Goal: Information Seeking & Learning: Find specific fact

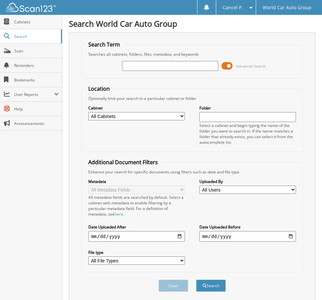
click at [135, 67] on input "text" at bounding box center [170, 66] width 96 height 10
type input "175407"
click at [196, 279] on button "Search" at bounding box center [211, 285] width 30 height 12
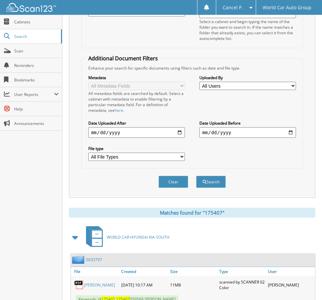
scroll to position [129, 0]
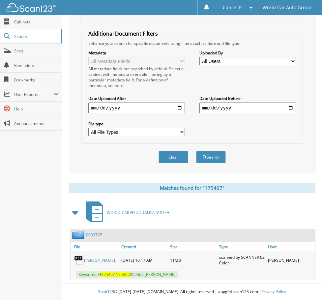
drag, startPoint x: 98, startPoint y: 276, endPoint x: 185, endPoint y: 269, distance: 87.6
click at [185, 269] on div "Keywords: H 175407 175407 059566 MARLA KAY VERETTO" at bounding box center [193, 274] width 244 height 11
copy span "H 175407 175407 059566 MARLA KAY VERETTO"
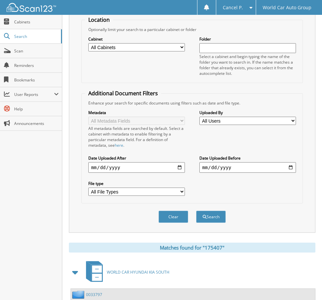
scroll to position [0, 0]
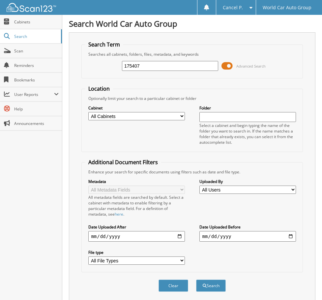
drag, startPoint x: 156, startPoint y: 60, endPoint x: 93, endPoint y: 69, distance: 64.1
click at [93, 69] on div "175407 Advanced Search" at bounding box center [192, 66] width 214 height 18
drag, startPoint x: 142, startPoint y: 69, endPoint x: 90, endPoint y: 71, distance: 52.1
click at [90, 71] on div "175407 Advanced Search" at bounding box center [192, 66] width 214 height 18
type input "076817"
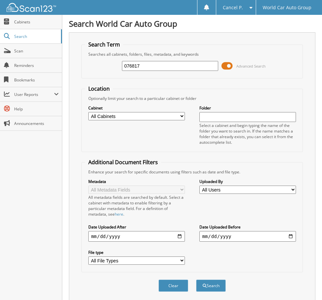
click at [196, 279] on button "Search" at bounding box center [211, 285] width 30 height 12
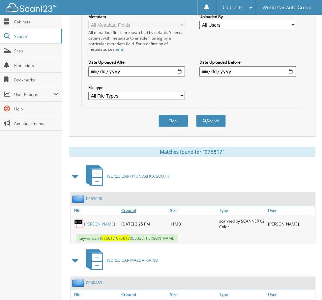
scroll to position [297, 0]
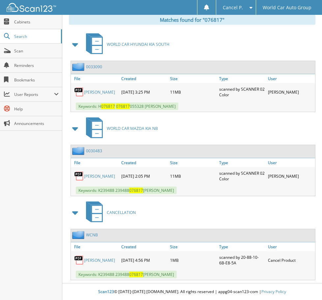
drag, startPoint x: 98, startPoint y: 106, endPoint x: 200, endPoint y: 107, distance: 101.8
click at [200, 107] on div "Keywords: H 076817 076817 055328 EUGENE ERNEST SANCHEZ" at bounding box center [193, 106] width 244 height 11
copy span "H 076817 076817 055328 EUGENE ERNEST SANCHEZ"
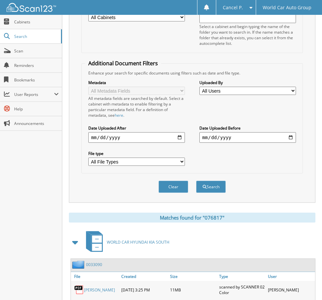
scroll to position [0, 0]
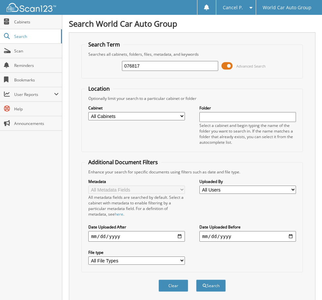
drag, startPoint x: 143, startPoint y: 67, endPoint x: 72, endPoint y: 76, distance: 71.7
click at [78, 75] on div "Search Term Searches all cabinets, folders, files, metadata, and keywords 07681…" at bounding box center [192, 166] width 246 height 269
type input "309875"
click at [196, 279] on button "Search" at bounding box center [211, 285] width 30 height 12
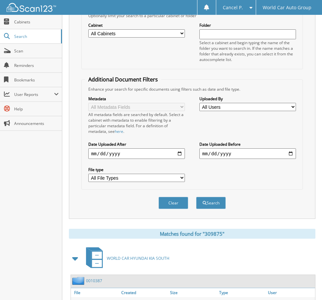
scroll to position [129, 0]
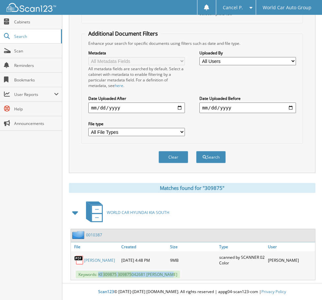
drag, startPoint x: 99, startPoint y: 274, endPoint x: 167, endPoint y: 275, distance: 68.2
click at [167, 275] on span "Keywords: KE 309875 309875 042681 JANIE RUIZ" at bounding box center [128, 275] width 104 height 8
copy span "KE 309875 309875 042681 JANIE RUIZ"
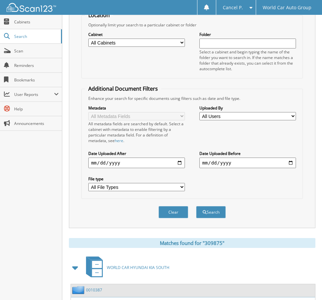
scroll to position [0, 0]
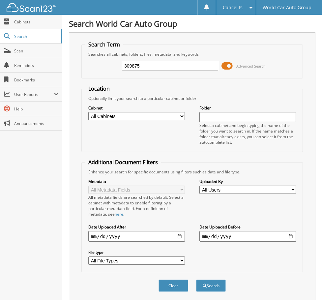
drag, startPoint x: 166, startPoint y: 63, endPoint x: 75, endPoint y: 74, distance: 91.7
click at [75, 74] on div "Search Term Searches all cabinets, folders, files, metadata, and keywords 30987…" at bounding box center [192, 166] width 246 height 269
type input "288837"
click at [196, 279] on button "Search" at bounding box center [211, 285] width 30 height 12
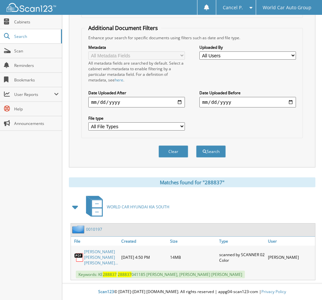
scroll to position [140, 0]
drag, startPoint x: 98, startPoint y: 272, endPoint x: 188, endPoint y: 275, distance: 90.7
click at [188, 275] on span "Keywords: KE 288837 288837 041185 JONATHAN G SALAZAR, ELIZABETH DEE SALAZAR" at bounding box center [160, 275] width 169 height 8
drag, startPoint x: 182, startPoint y: 275, endPoint x: 177, endPoint y: 274, distance: 5.0
copy span "KE 288837 288837 041185 JONATHAN G SALAZAR"
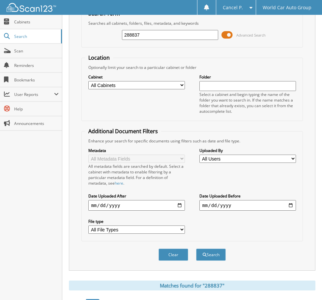
scroll to position [0, 0]
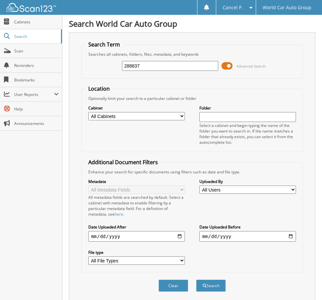
drag, startPoint x: 142, startPoint y: 66, endPoint x: 92, endPoint y: 75, distance: 50.9
click at [92, 75] on fieldset "Search Term Searches all cabinets, folders, files, metadata, and keywords 28883…" at bounding box center [191, 60] width 221 height 38
type input "091060"
click at [196, 279] on button "Search" at bounding box center [211, 285] width 30 height 12
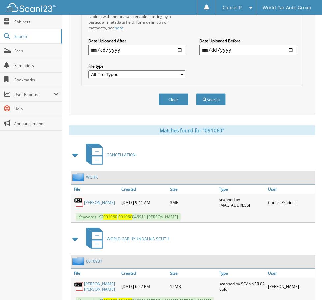
scroll to position [198, 0]
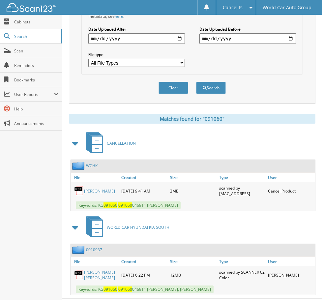
click at [92, 190] on link "RENE AVILA" at bounding box center [99, 191] width 31 height 6
drag, startPoint x: 170, startPoint y: 205, endPoint x: 99, endPoint y: 206, distance: 71.2
click at [99, 206] on span "Keywords: KG 091060 091060 046911 RENE AVILA" at bounding box center [128, 205] width 105 height 8
copy span "KG 091060 091060 046911 RENE AVILA"
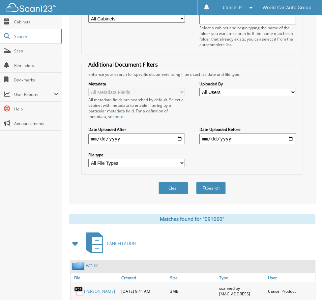
scroll to position [33, 0]
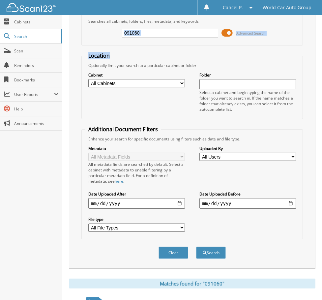
drag, startPoint x: 161, startPoint y: 39, endPoint x: 110, endPoint y: 49, distance: 51.7
click at [110, 49] on form "Search Term Searches all cabinets, folders, files, metadata, and keywords 09106…" at bounding box center [191, 137] width 221 height 258
click at [168, 42] on fieldset "Search Term Searches all cabinets, folders, files, metadata, and keywords 09106…" at bounding box center [191, 27] width 221 height 38
click at [163, 31] on input "091060" at bounding box center [170, 33] width 96 height 10
click at [163, 30] on input "091060" at bounding box center [170, 33] width 96 height 10
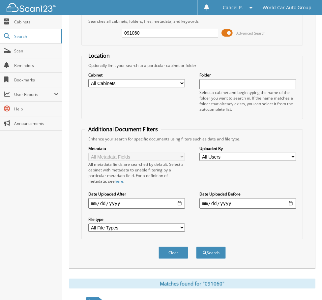
click at [163, 30] on input "091060" at bounding box center [170, 33] width 96 height 10
type input "134480"
click at [196, 246] on button "Search" at bounding box center [211, 252] width 30 height 12
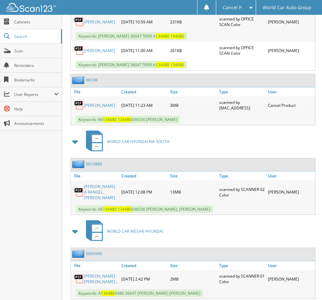
scroll to position [428, 0]
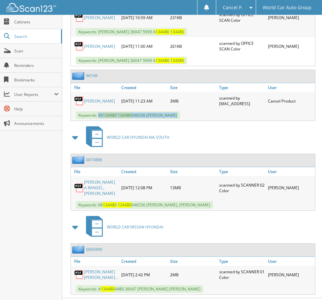
drag, startPoint x: 99, startPoint y: 114, endPoint x: 172, endPoint y: 114, distance: 73.8
click at [172, 114] on span "Keywords: K6 134480 134480 046536 JOE A RANGEL" at bounding box center [128, 115] width 104 height 8
copy span "K6 134480 134480 046536 JOE A RANGEL"
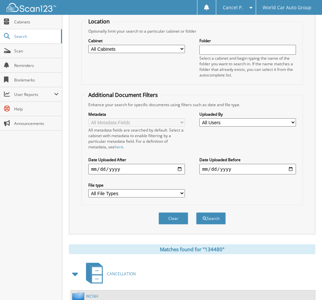
scroll to position [0, 0]
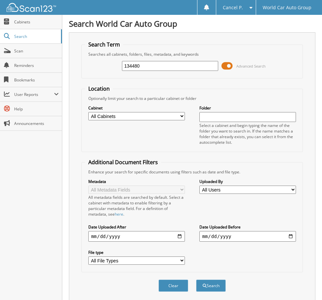
drag, startPoint x: 158, startPoint y: 69, endPoint x: 70, endPoint y: 68, distance: 87.7
click at [72, 68] on div "Search Term Searches all cabinets, folders, files, metadata, and keywords 13448…" at bounding box center [192, 166] width 246 height 269
type input "112269"
click at [196, 279] on button "Search" at bounding box center [211, 285] width 30 height 12
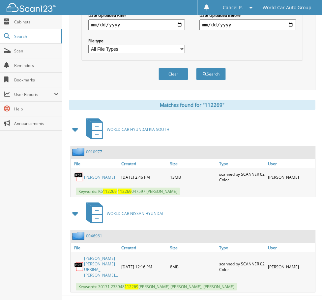
scroll to position [224, 0]
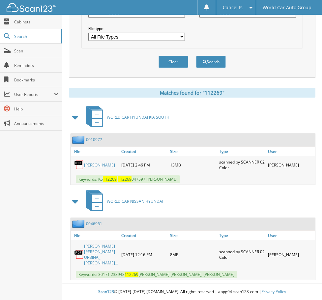
drag, startPoint x: 195, startPoint y: 181, endPoint x: 98, endPoint y: 181, distance: 97.5
click at [98, 181] on div "Keywords: K6 112269 112269 047597 [PERSON_NAME]" at bounding box center [193, 179] width 244 height 11
copy span "K6 112269 112269 047597 [PERSON_NAME]"
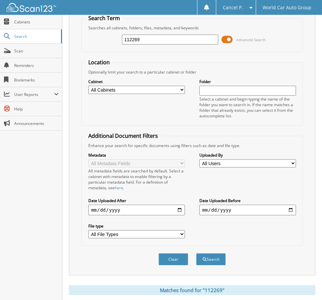
drag, startPoint x: 143, startPoint y: 39, endPoint x: 97, endPoint y: 51, distance: 47.3
click at [99, 47] on div "112269 Advanced Search" at bounding box center [192, 40] width 214 height 18
type input "057755"
click at [196, 253] on button "Search" at bounding box center [211, 259] width 30 height 12
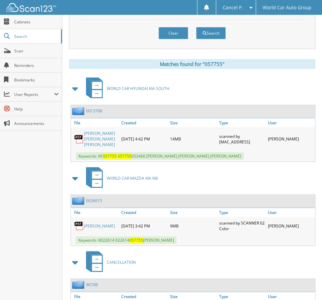
scroll to position [264, 0]
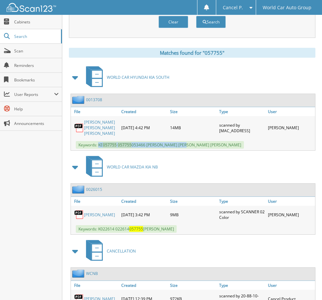
drag, startPoint x: 99, startPoint y: 146, endPoint x: 186, endPoint y: 147, distance: 86.7
click at [186, 147] on span "Keywords: KE 057755 057755 053466 ROSE FLORES NARRO, ROMAN MATTHEW NARRO" at bounding box center [160, 145] width 168 height 8
copy span "KE 057755 057755 053466 ROSE FLORES NARRO"
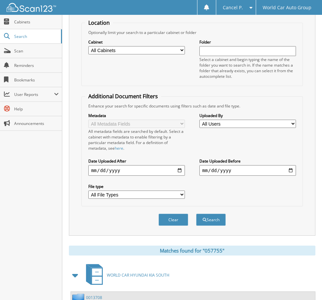
scroll to position [0, 0]
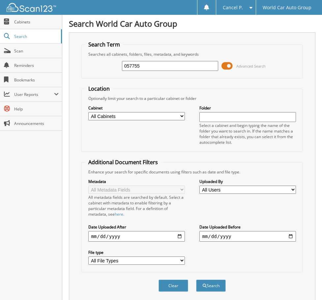
drag, startPoint x: 153, startPoint y: 69, endPoint x: 108, endPoint y: 77, distance: 44.9
click at [108, 75] on fieldset "Search Term Searches all cabinets, folders, files, metadata, and keywords 05775…" at bounding box center [191, 60] width 221 height 38
type input "343464"
click at [196, 279] on button "Search" at bounding box center [211, 285] width 30 height 12
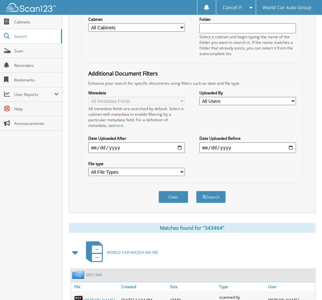
scroll to position [129, 0]
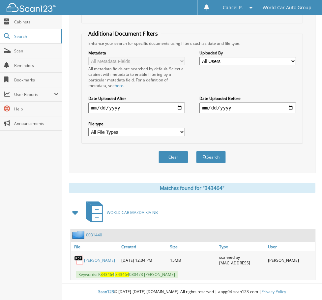
drag, startPoint x: 98, startPoint y: 274, endPoint x: 189, endPoint y: 277, distance: 91.0
click at [178, 277] on span "Keywords: K 343464 343464 080473 [PERSON_NAME]" at bounding box center [127, 275] width 102 height 8
copy span "K 343464 343464 080473 [PERSON_NAME]"
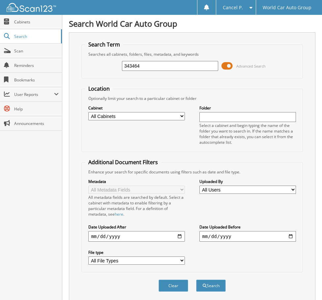
drag, startPoint x: 125, startPoint y: 68, endPoint x: 102, endPoint y: 68, distance: 22.7
click at [103, 68] on div "343464 Advanced Search" at bounding box center [192, 66] width 214 height 18
type input "527797"
click at [196, 279] on button "Search" at bounding box center [211, 285] width 30 height 12
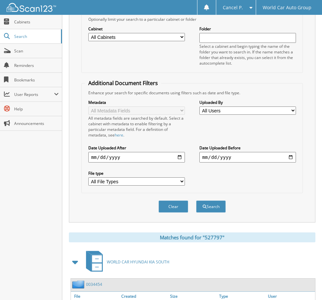
scroll to position [129, 0]
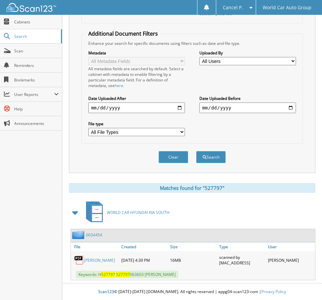
drag, startPoint x: 194, startPoint y: 274, endPoint x: 99, endPoint y: 276, distance: 95.2
click at [99, 276] on div "Keywords: H 527797 527797 063603 MARICRUZ SANCHEZ" at bounding box center [193, 274] width 244 height 11
copy span "H 527797 527797 063603 MARICRUZ SANCHEZ"
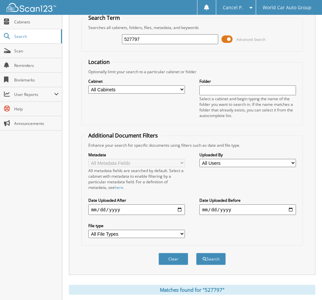
scroll to position [0, 0]
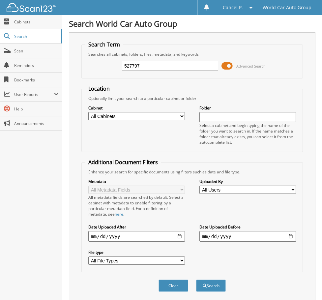
drag, startPoint x: 157, startPoint y: 62, endPoint x: 71, endPoint y: 75, distance: 87.3
click at [74, 73] on div "Search Term Searches all cabinets, folders, files, metadata, and keywords 52779…" at bounding box center [192, 166] width 246 height 269
type input "106313"
click at [196, 279] on button "Search" at bounding box center [211, 285] width 30 height 12
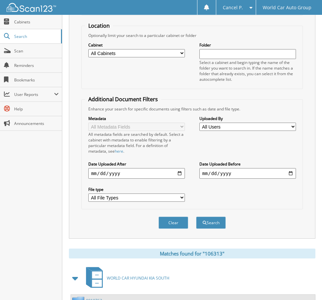
scroll to position [129, 0]
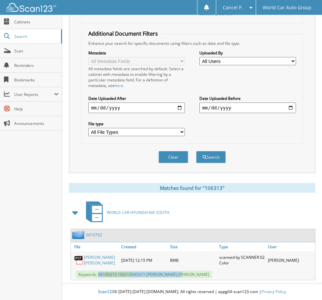
drag, startPoint x: 193, startPoint y: 277, endPoint x: 99, endPoint y: 276, distance: 94.6
click at [99, 276] on div "Keywords: K6 106313 106313 045311 [PERSON_NAME] [PERSON_NAME]" at bounding box center [193, 274] width 244 height 11
copy span "K6 106313 106313 045311 AARON JOHN MOEN"
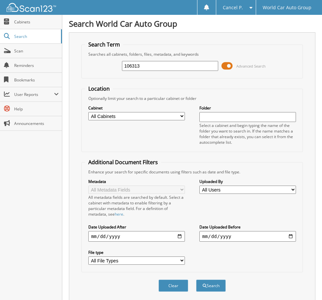
drag, startPoint x: 107, startPoint y: 72, endPoint x: 48, endPoint y: 80, distance: 58.8
click at [57, 78] on body "Cancel P. Settings Logout World Car Auto Group Close Cabinets Search" at bounding box center [161, 214] width 322 height 428
type input "035502"
click at [196, 279] on button "Search" at bounding box center [211, 285] width 30 height 12
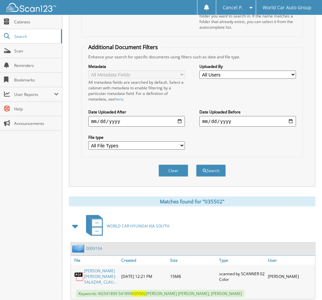
scroll to position [186, 0]
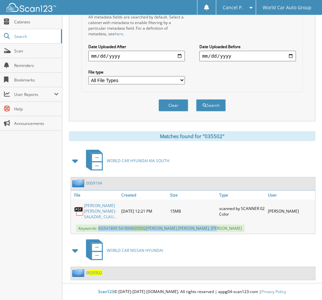
drag, startPoint x: 99, startPoint y: 229, endPoint x: 219, endPoint y: 230, distance: 120.3
click at [219, 230] on span "Keywords: KG541899 541899 035502 [PERSON_NAME] [PERSON_NAME], [PERSON_NAME]" at bounding box center [160, 228] width 169 height 8
copy span "KG541899 541899 035502 [PERSON_NAME] [PERSON_NAME]"
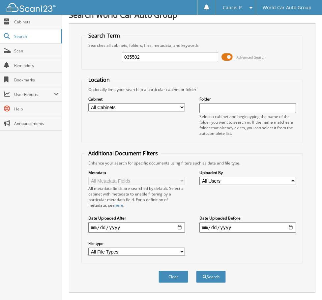
scroll to position [0, 0]
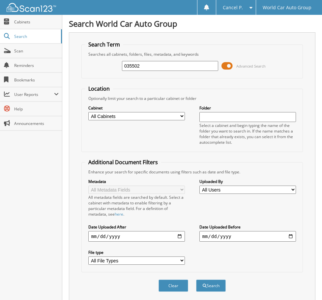
drag, startPoint x: 144, startPoint y: 66, endPoint x: 63, endPoint y: 75, distance: 81.2
click at [63, 75] on div "Search World Car Auto Group Search Term Searches all cabinets, folders, files, …" at bounding box center [192, 240] width 260 height 480
type input "[PERSON_NAME]"
click at [196, 279] on button "Search" at bounding box center [211, 285] width 30 height 12
drag, startPoint x: 127, startPoint y: 64, endPoint x: 113, endPoint y: 68, distance: 14.2
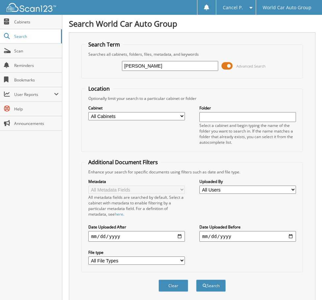
click at [113, 68] on div "[PERSON_NAME] Advanced Search" at bounding box center [192, 66] width 214 height 18
type input "[PERSON_NAME]"
click at [196, 279] on button "Search" at bounding box center [211, 285] width 30 height 12
drag, startPoint x: 167, startPoint y: 54, endPoint x: 165, endPoint y: 63, distance: 9.0
click at [168, 59] on fieldset "Search Term Searches all cabinets, folders, files, metadata, and keywords FISCH…" at bounding box center [191, 60] width 221 height 38
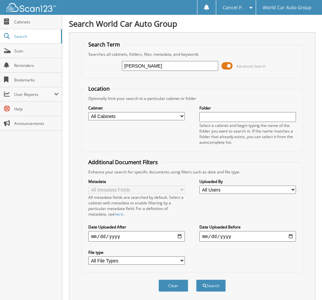
drag, startPoint x: 164, startPoint y: 63, endPoint x: 121, endPoint y: 70, distance: 43.7
click at [122, 69] on div "FISCHER Advanced Search" at bounding box center [192, 66] width 214 height 18
type input "068705"
click at [196, 279] on button "Search" at bounding box center [211, 285] width 30 height 12
drag, startPoint x: 168, startPoint y: 67, endPoint x: 107, endPoint y: 78, distance: 61.3
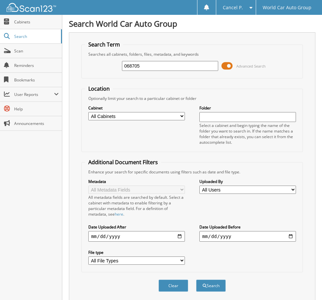
click at [109, 78] on fieldset "Search Term Searches all cabinets, folders, files, metadata, and keywords 06870…" at bounding box center [191, 60] width 221 height 38
click at [160, 68] on input "068705" at bounding box center [170, 66] width 96 height 10
drag, startPoint x: 158, startPoint y: 68, endPoint x: 82, endPoint y: 74, distance: 76.7
click at [82, 74] on fieldset "Search Term Searches all cabinets, folders, files, metadata, and keywords 06870…" at bounding box center [191, 60] width 221 height 38
type input "126489"
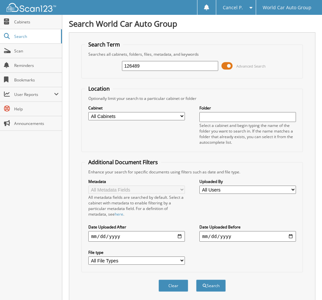
click at [196, 279] on button "Search" at bounding box center [211, 285] width 30 height 12
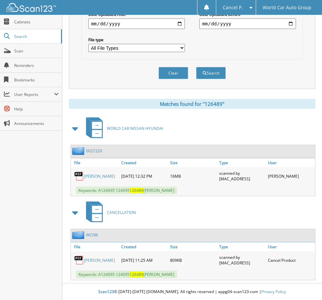
click at [105, 259] on link "DANIEL KNIGHT" at bounding box center [99, 260] width 31 height 6
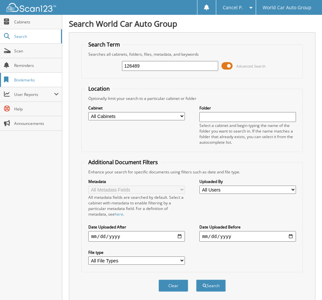
drag, startPoint x: 160, startPoint y: 68, endPoint x: 34, endPoint y: 77, distance: 126.2
click at [38, 76] on body "Cancel P. Settings Logout World Car Auto Group Close Cabinets Search" at bounding box center [161, 256] width 322 height 512
type input "060877"
click at [196, 279] on button "Search" at bounding box center [211, 285] width 30 height 12
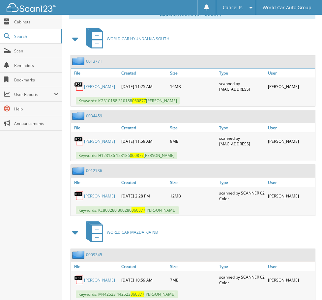
scroll to position [406, 0]
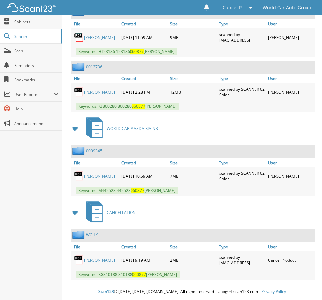
click at [86, 263] on link "[PERSON_NAME]" at bounding box center [99, 260] width 31 height 6
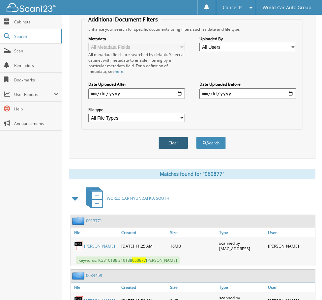
click at [170, 141] on button "Clear" at bounding box center [174, 143] width 30 height 12
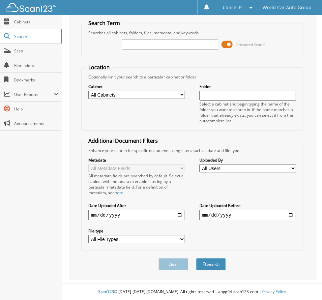
scroll to position [22, 0]
click at [163, 47] on input "text" at bounding box center [170, 45] width 96 height 10
type input "045493"
click at [196, 258] on button "Search" at bounding box center [211, 264] width 30 height 12
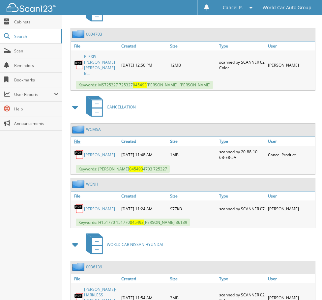
scroll to position [330, 0]
click at [104, 152] on link "[PERSON_NAME]" at bounding box center [99, 155] width 31 height 6
